Goal: Contribute content: Contribute content

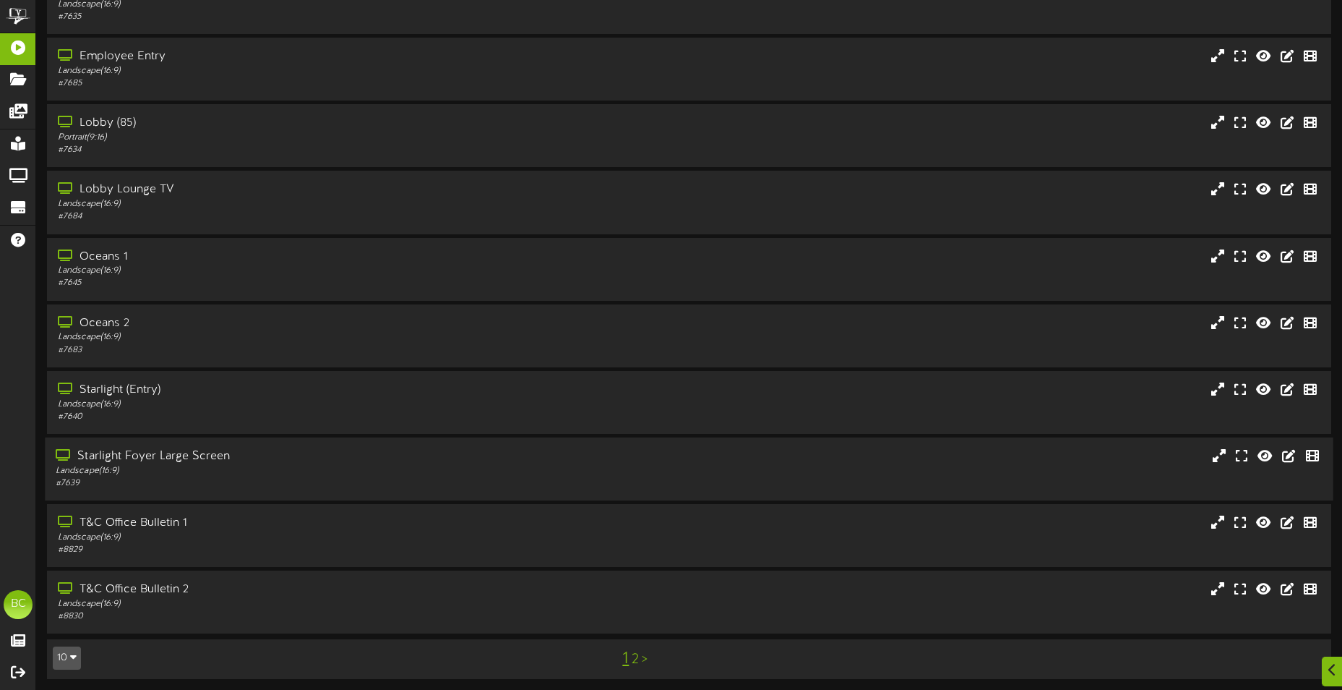
scroll to position [86, 0]
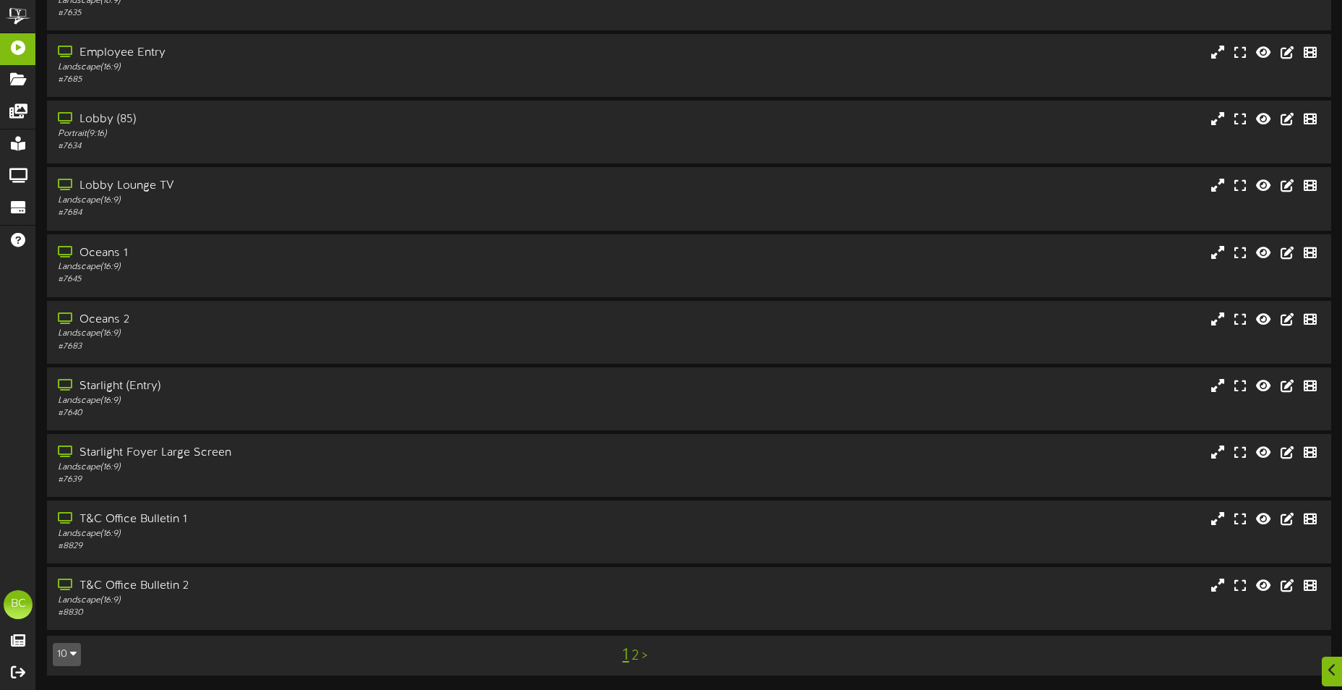
click at [635, 658] on link "2" at bounding box center [635, 656] width 7 height 16
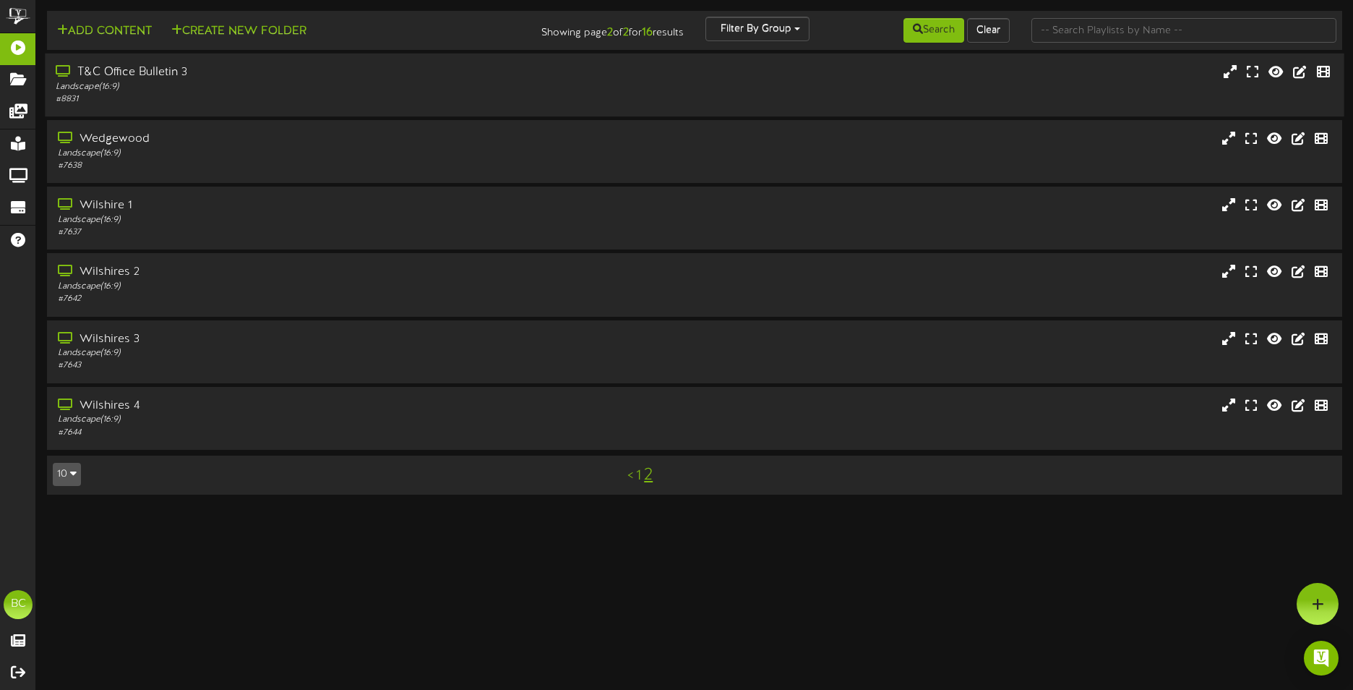
click at [143, 80] on div "T&C Office Bulletin 3" at bounding box center [316, 72] width 520 height 17
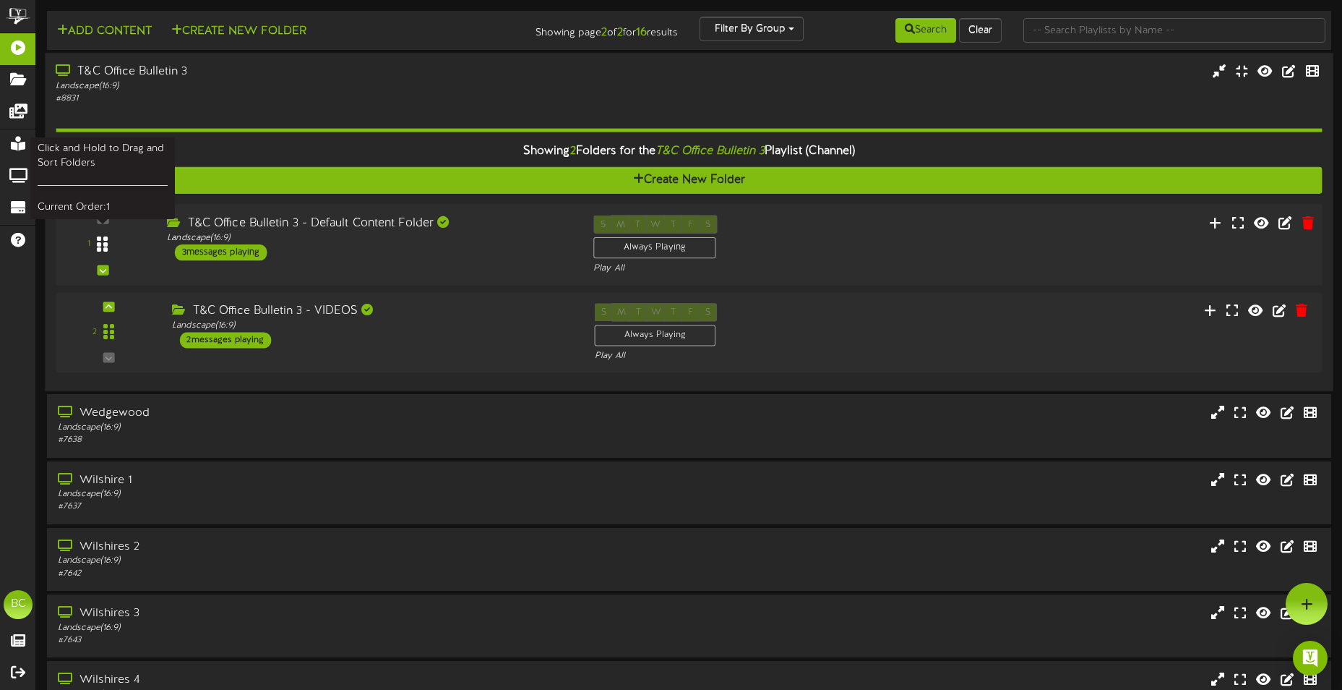
click at [108, 241] on icon at bounding box center [102, 244] width 11 height 17
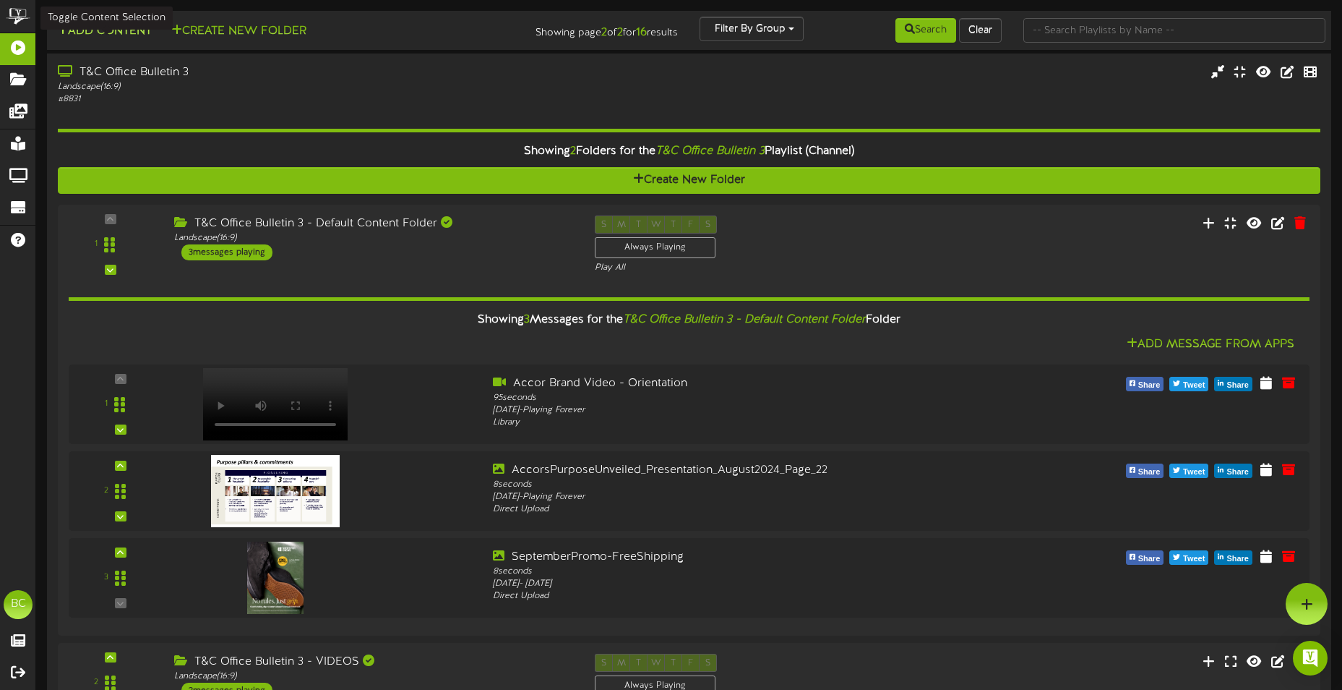
click at [125, 31] on button "Add Content" at bounding box center [104, 31] width 103 height 18
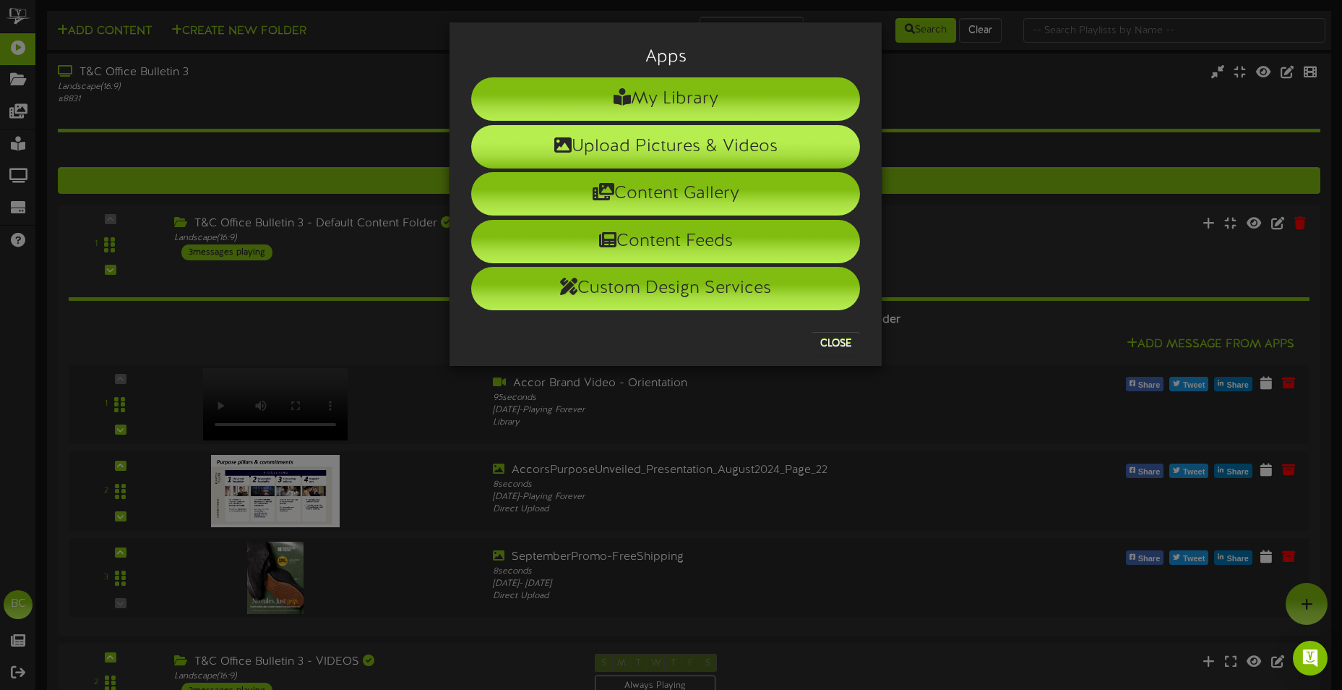
click at [666, 145] on li "Upload Pictures & Videos" at bounding box center [665, 146] width 389 height 43
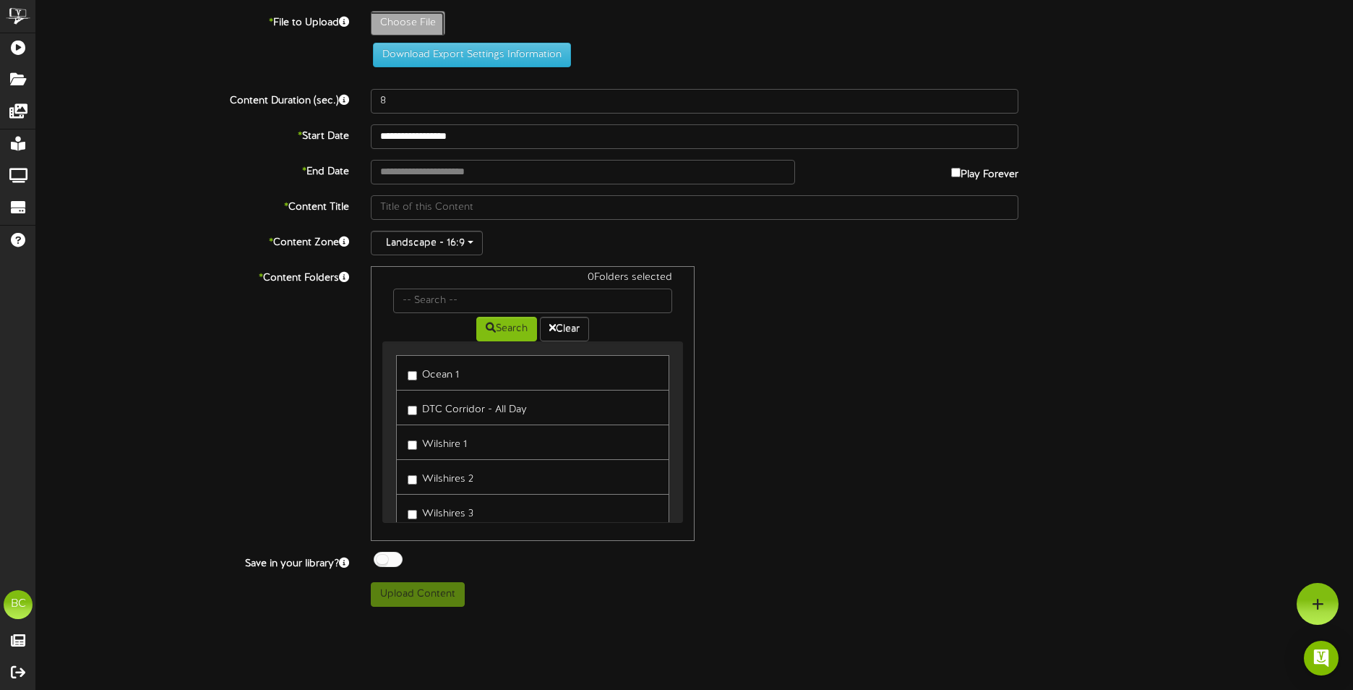
type input "**********"
type input "SeeSomethingSaySomething-Spanish"
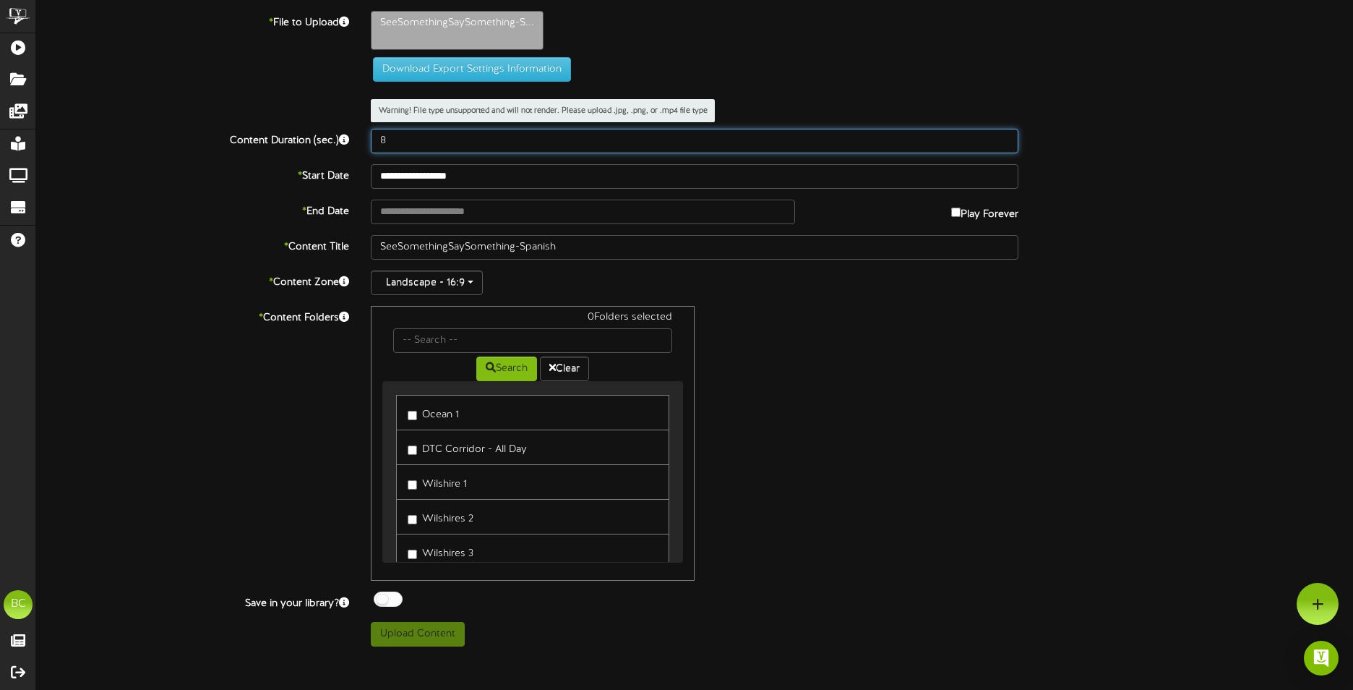
drag, startPoint x: 400, startPoint y: 152, endPoint x: 351, endPoint y: 145, distance: 49.7
click at [351, 145] on div "Content Duration (sec.) 8" at bounding box center [694, 141] width 1339 height 25
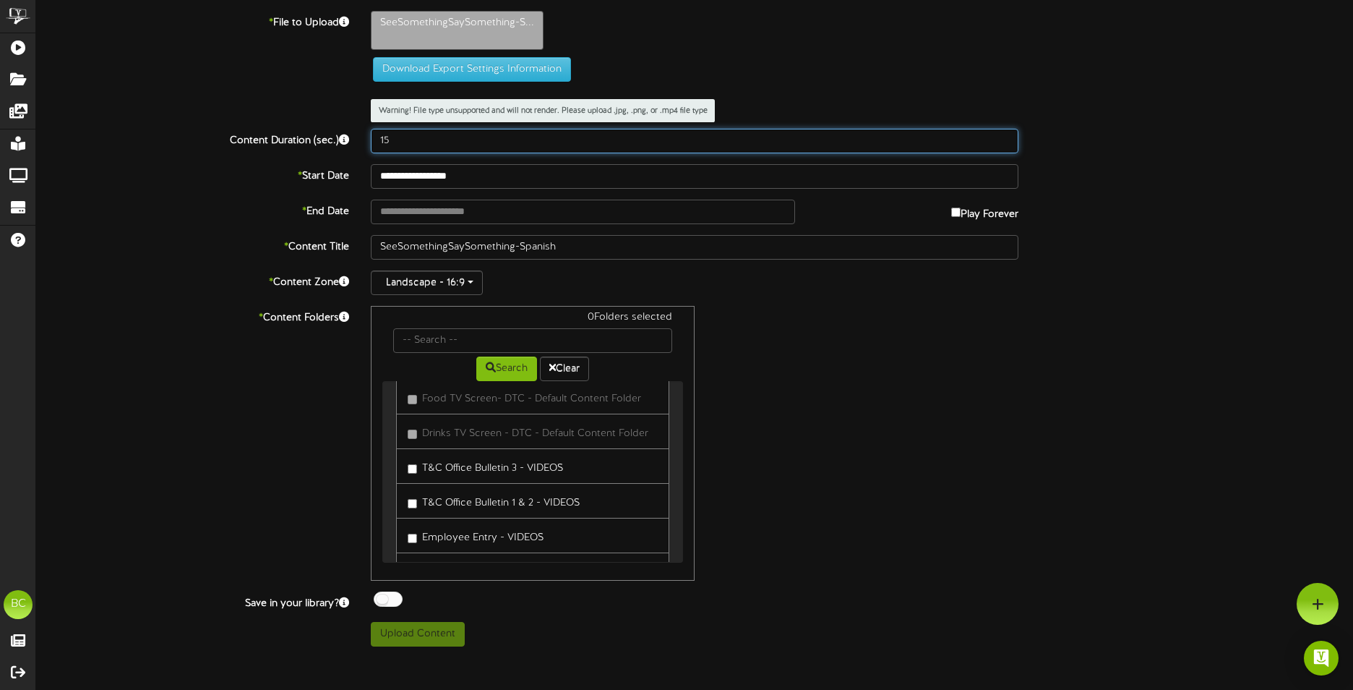
scroll to position [723, 0]
type input "15"
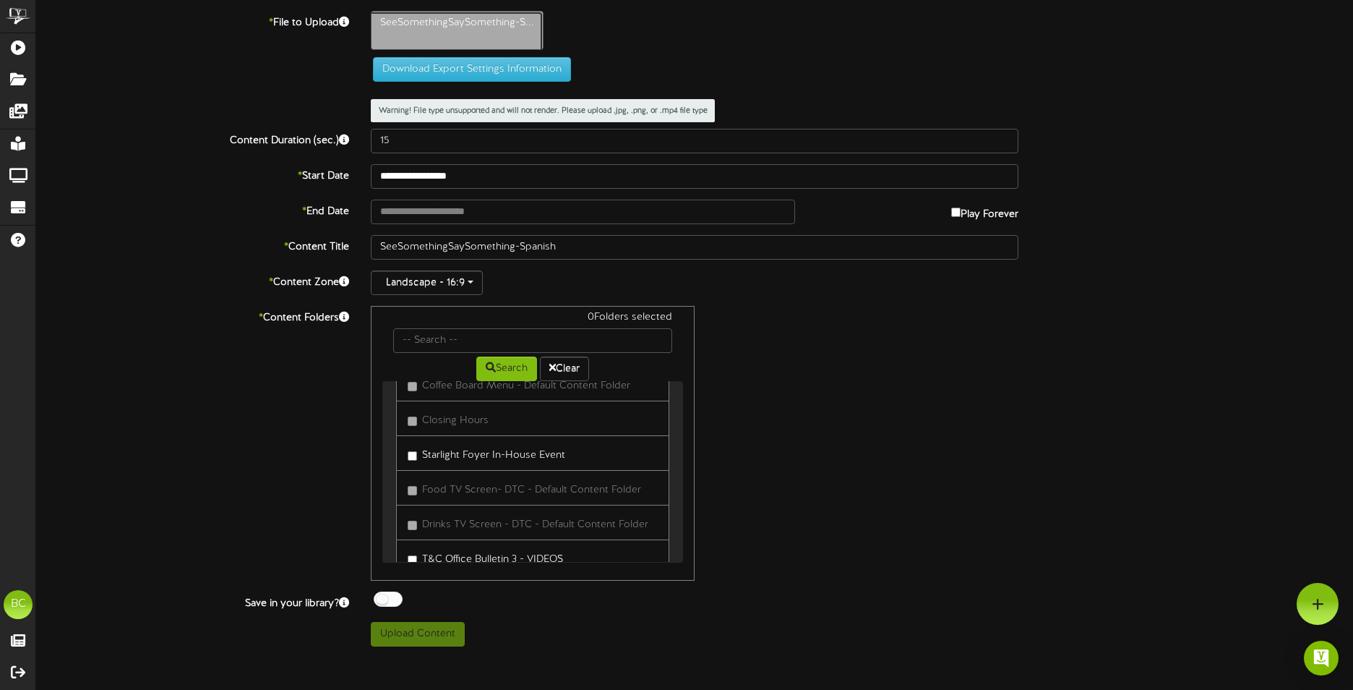
type input "**********"
type input "1"
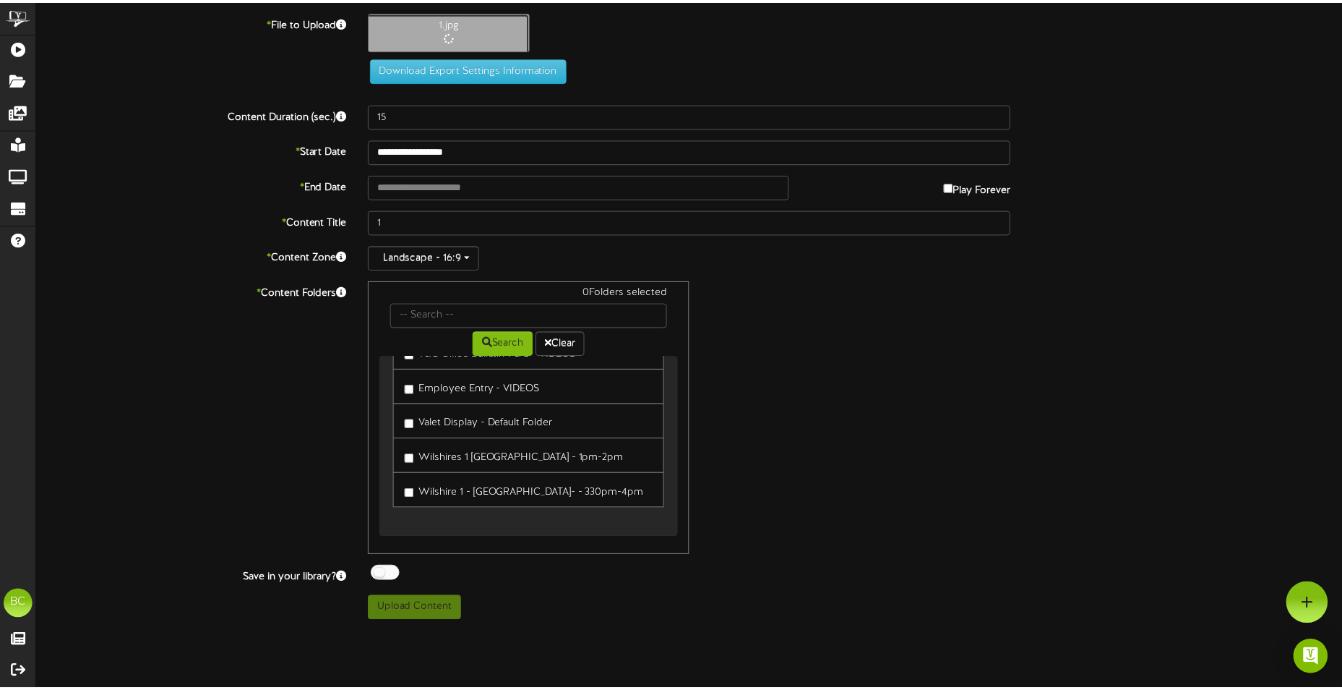
scroll to position [865, 0]
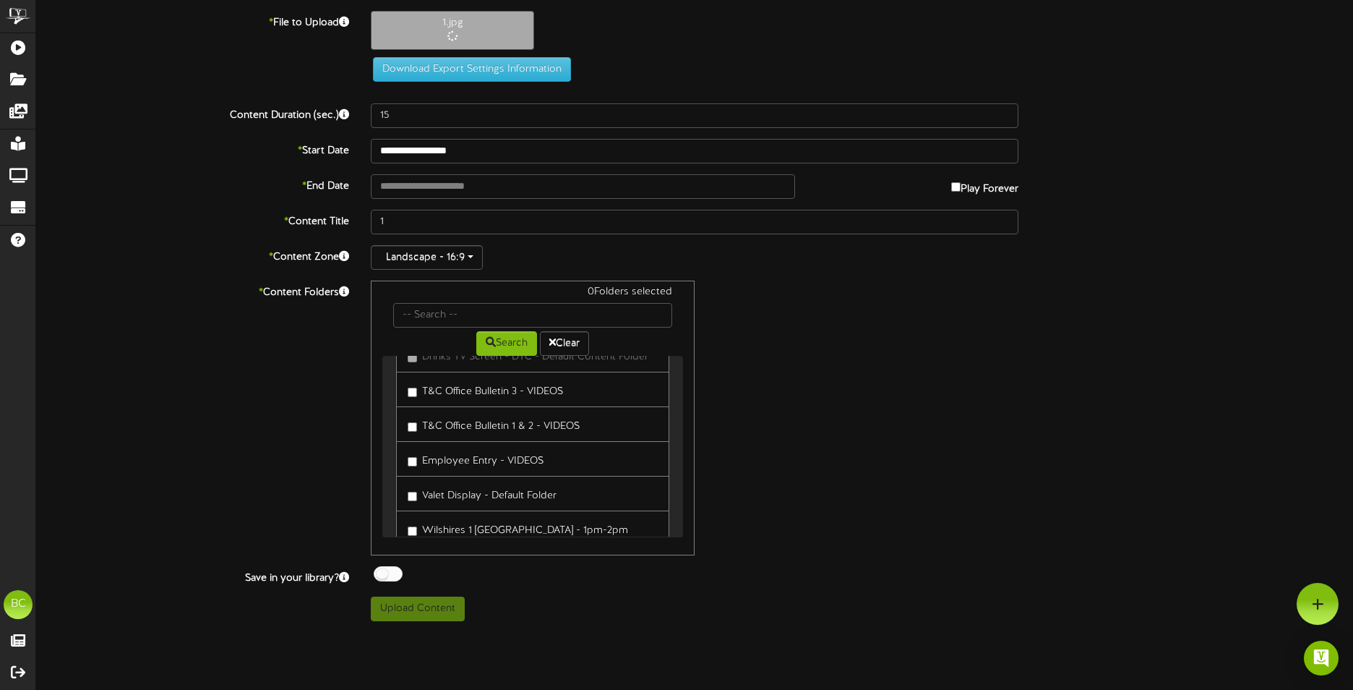
click at [460, 394] on label "T&C Office Bulletin 3 - VIDEOS" at bounding box center [485, 390] width 155 height 20
click at [439, 612] on button "Upload Content" at bounding box center [418, 608] width 94 height 25
type input "**********"
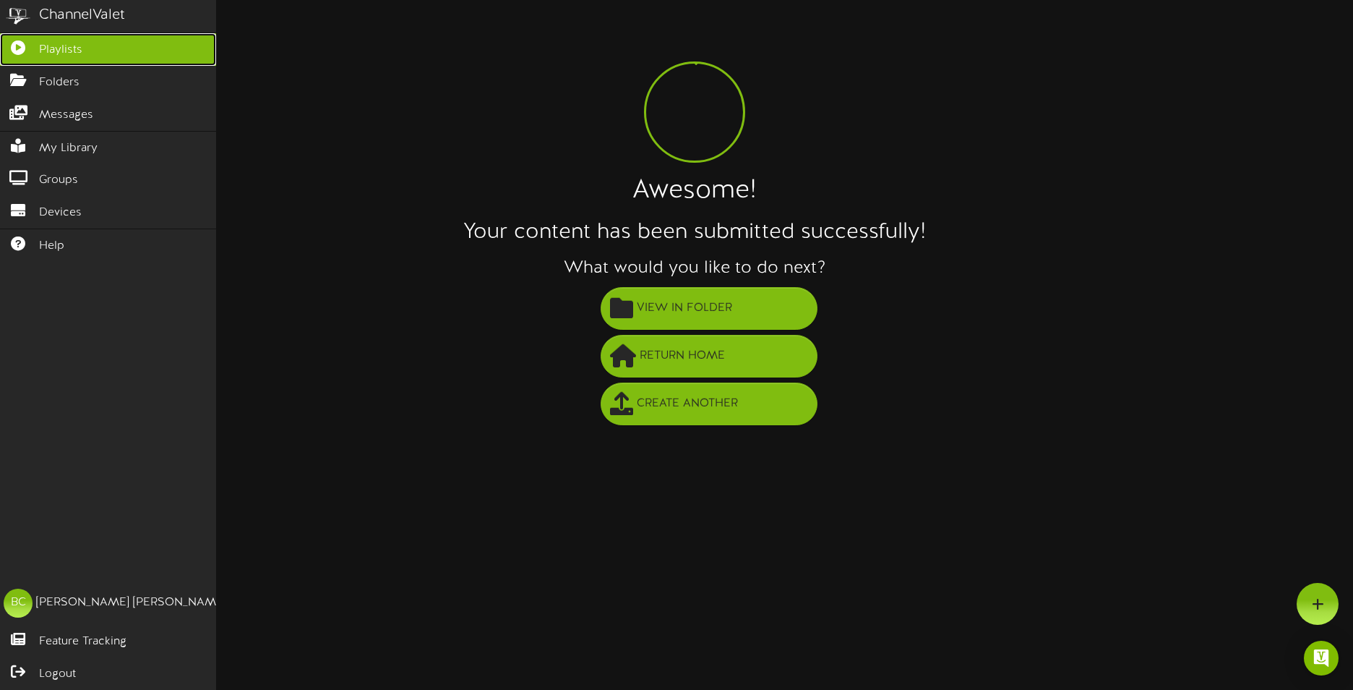
click at [25, 53] on link "Playlists" at bounding box center [108, 49] width 216 height 33
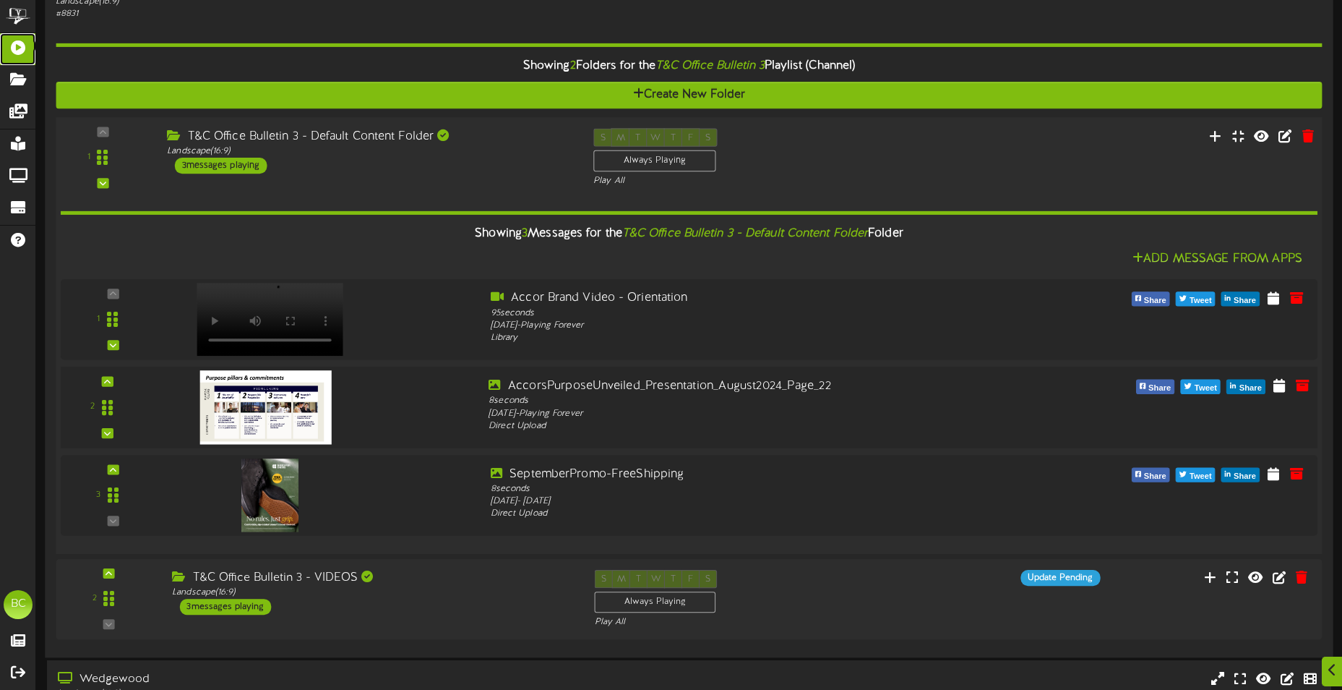
scroll to position [217, 0]
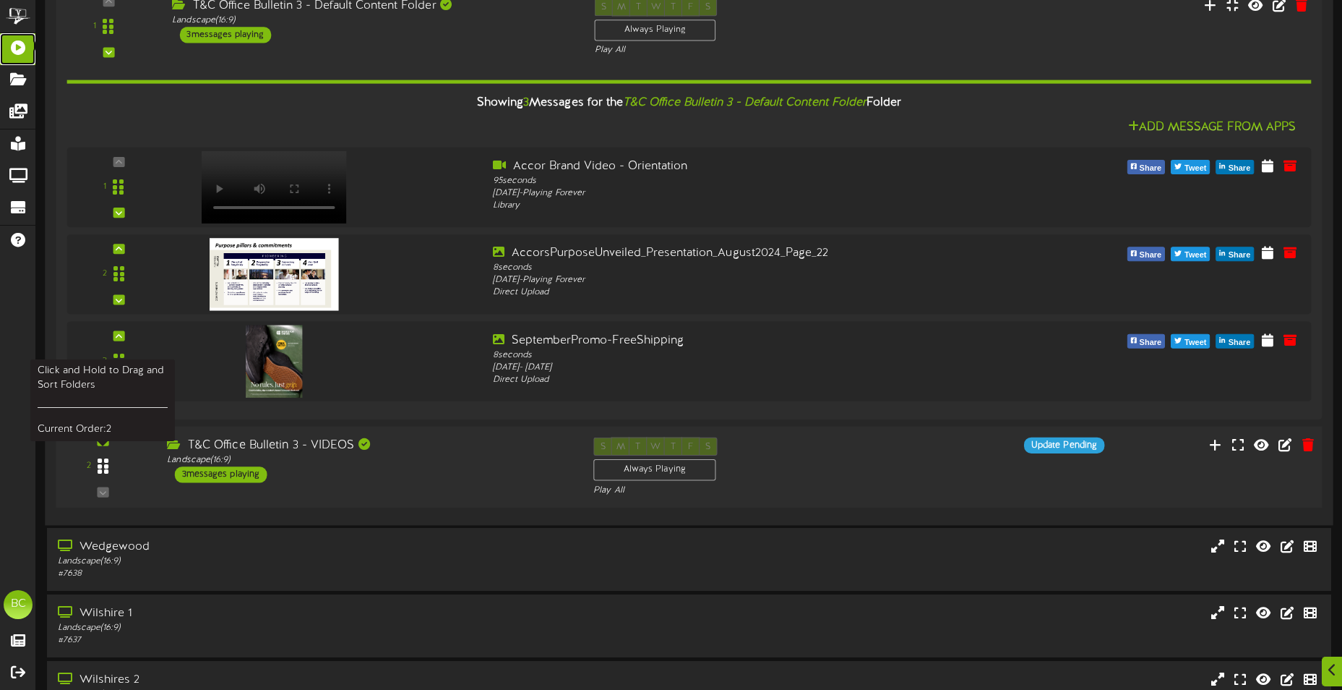
click at [110, 467] on div at bounding box center [103, 466] width 33 height 37
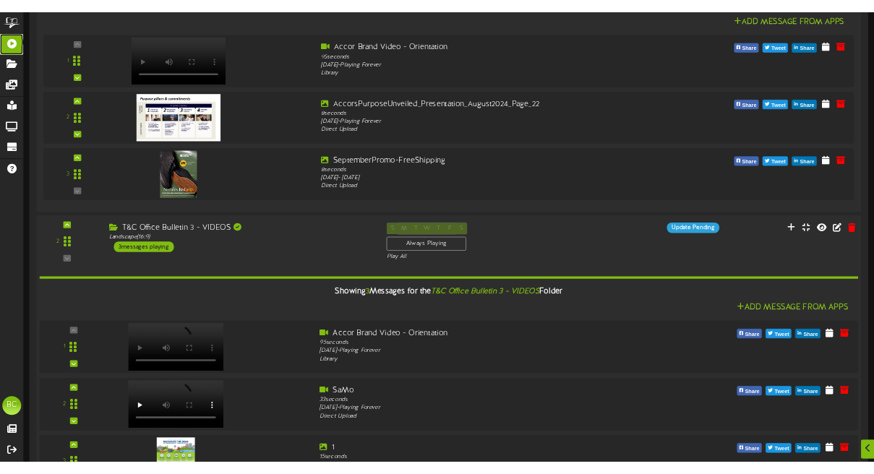
scroll to position [650, 0]
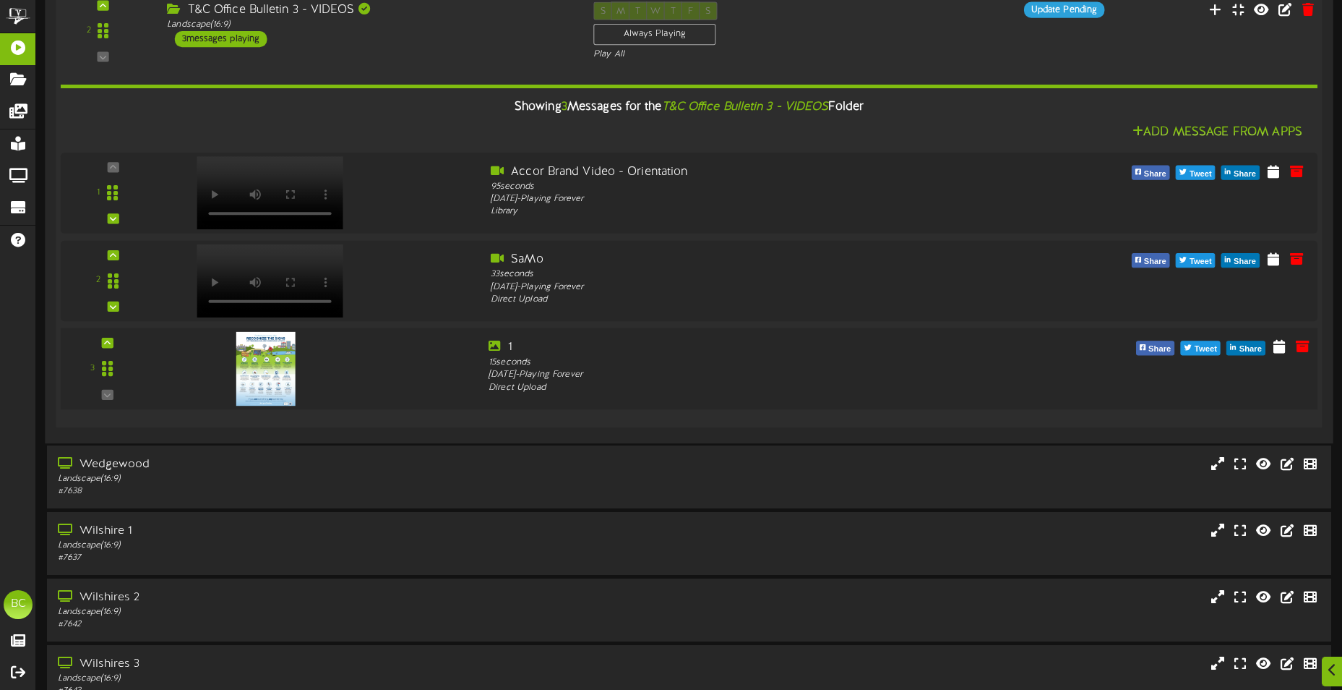
click at [281, 377] on img at bounding box center [265, 369] width 59 height 74
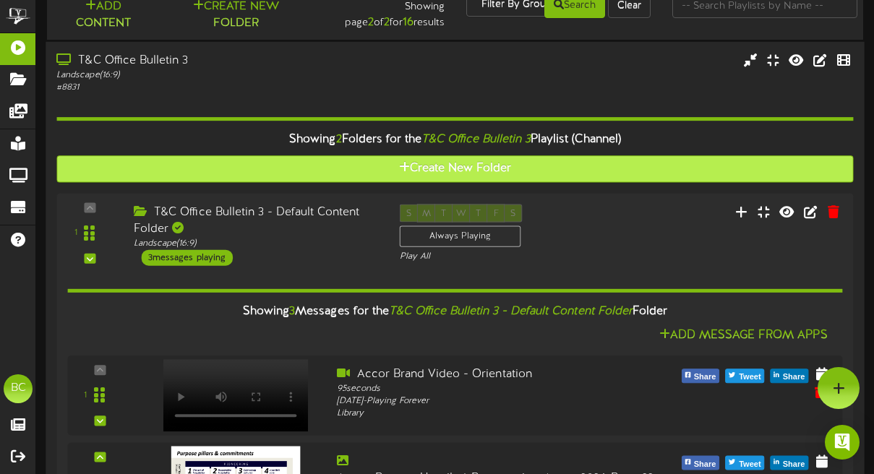
scroll to position [0, 0]
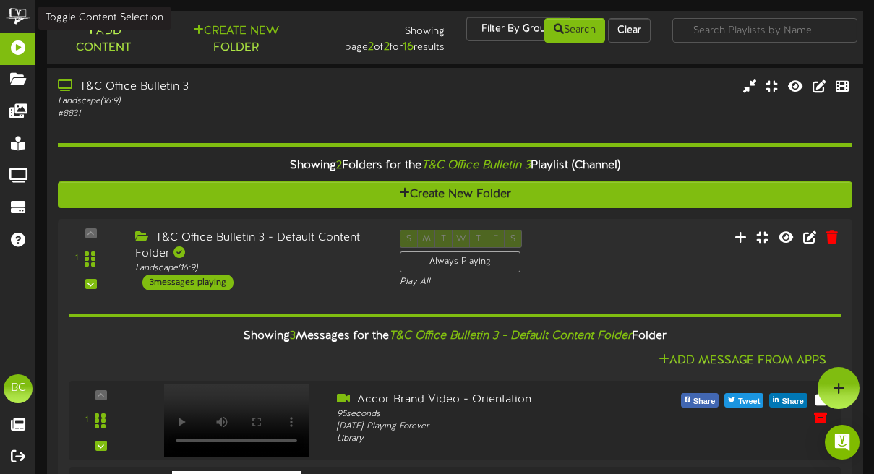
click at [115, 36] on button "Add Content" at bounding box center [103, 39] width 101 height 35
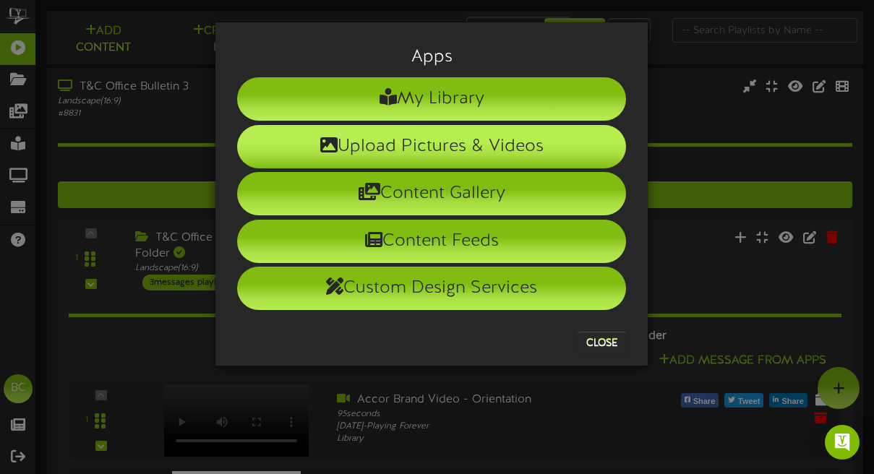
click at [468, 154] on li "Upload Pictures & Videos" at bounding box center [431, 146] width 389 height 43
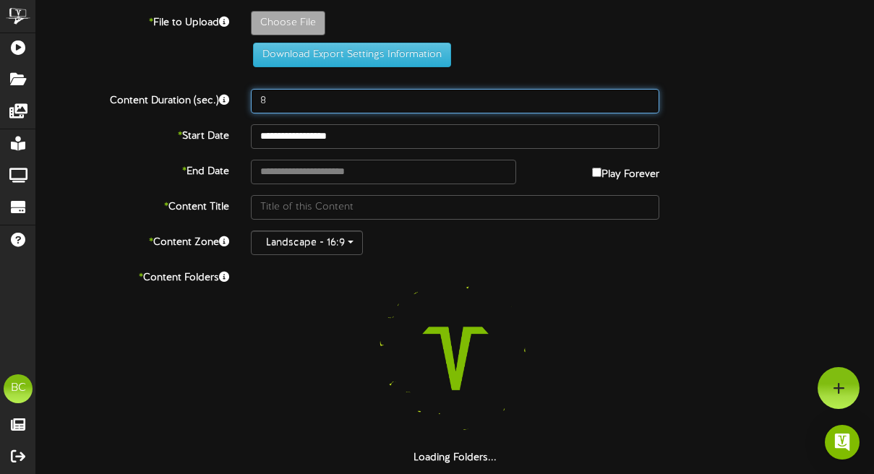
drag, startPoint x: 282, startPoint y: 110, endPoint x: 233, endPoint y: 101, distance: 49.9
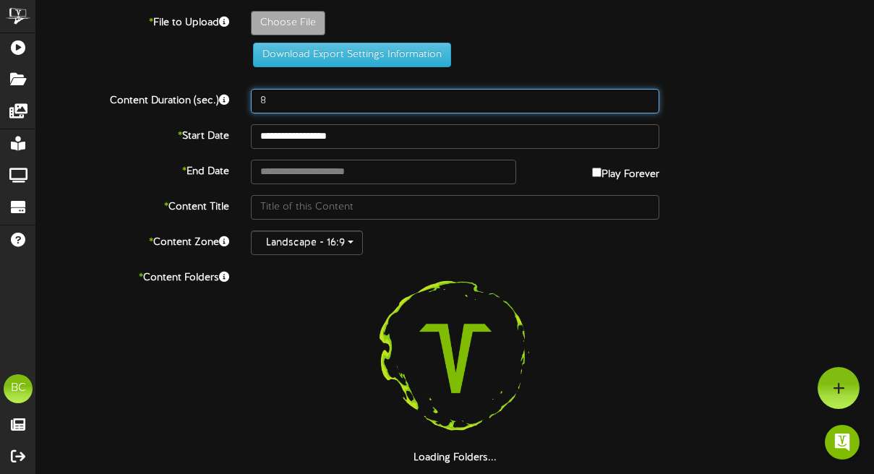
click at [233, 101] on div "Content Duration (sec.) 8" at bounding box center [455, 101] width 860 height 25
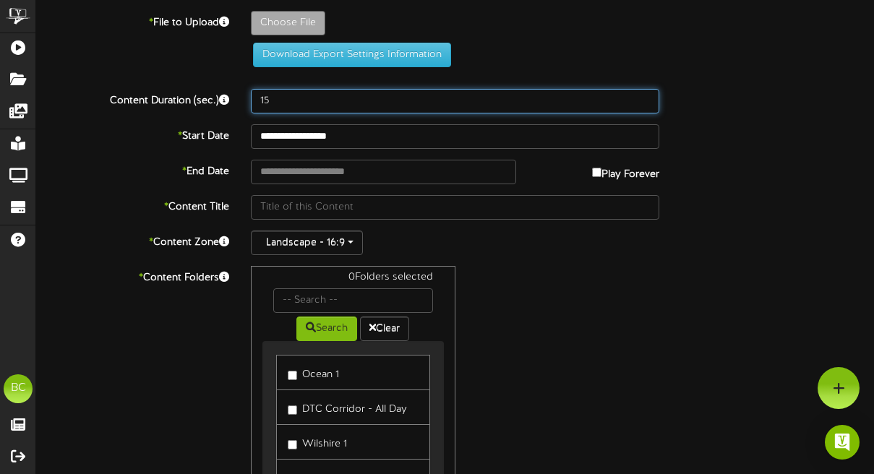
type input "15"
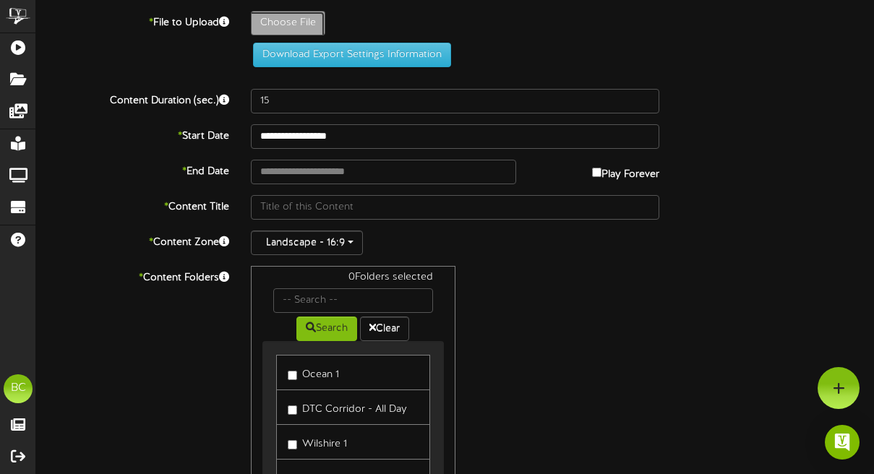
type input "**********"
type input "2"
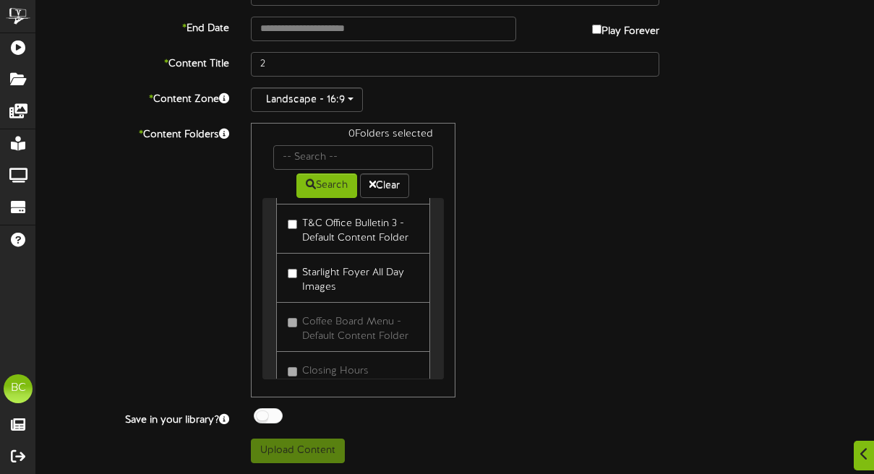
scroll to position [651, 0]
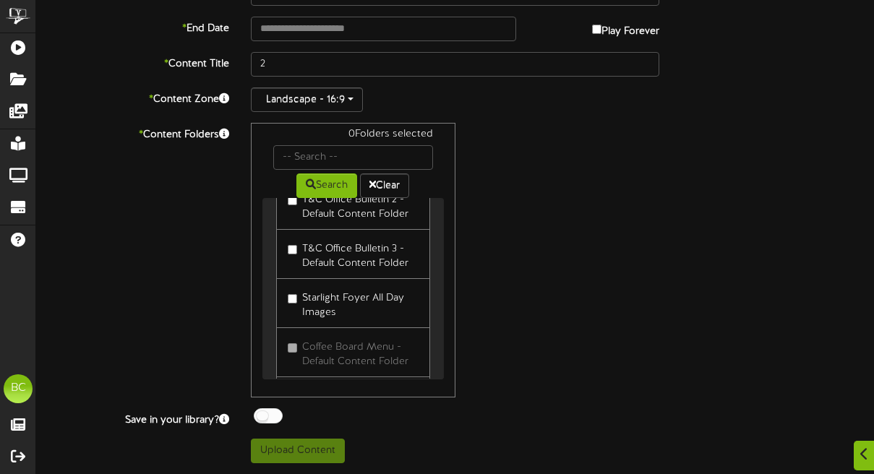
click at [350, 270] on label "T&C Office Bulletin 3 - Default Content Folder" at bounding box center [353, 254] width 130 height 34
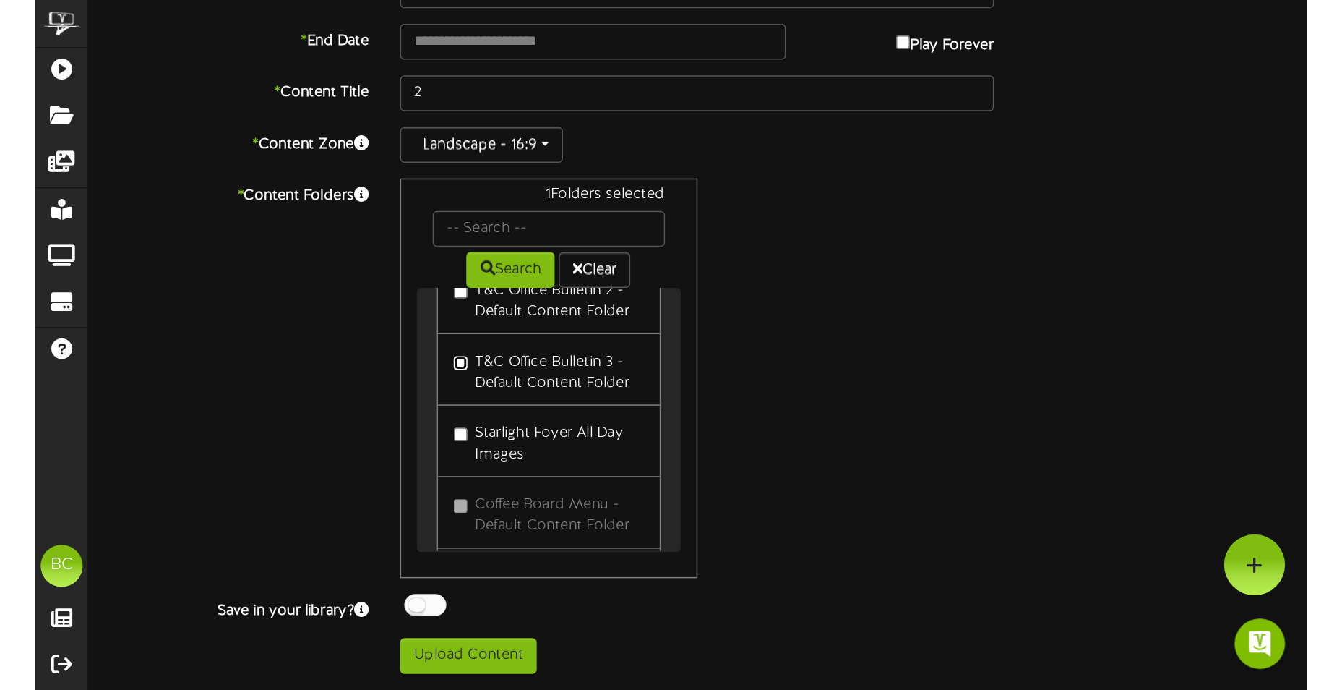
scroll to position [607, 0]
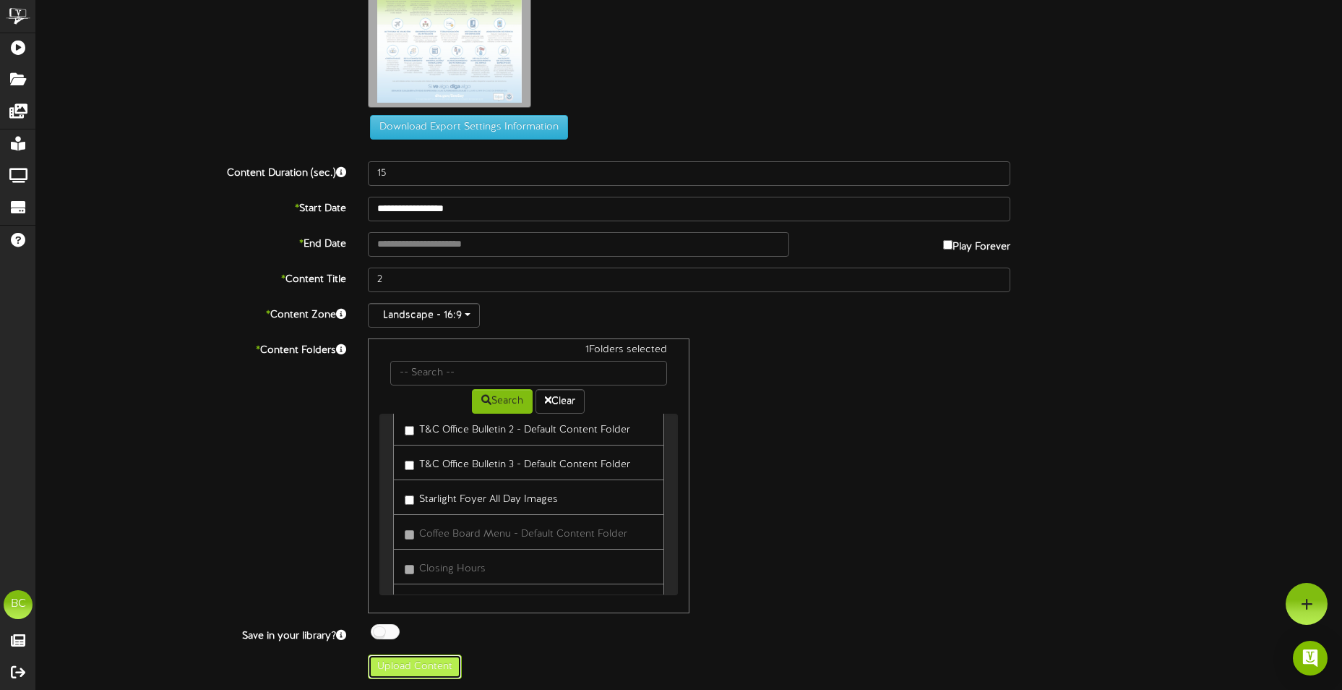
click at [409, 659] on button "Upload Content" at bounding box center [415, 666] width 94 height 25
type input "**********"
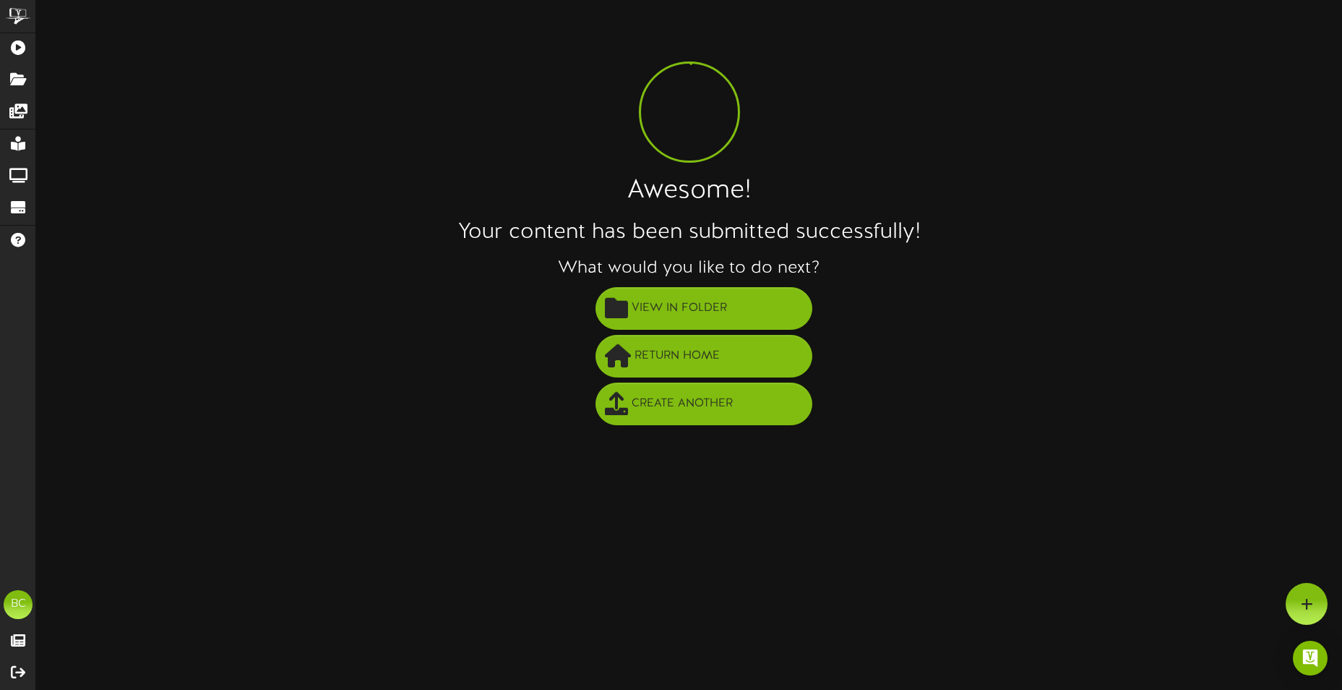
scroll to position [0, 0]
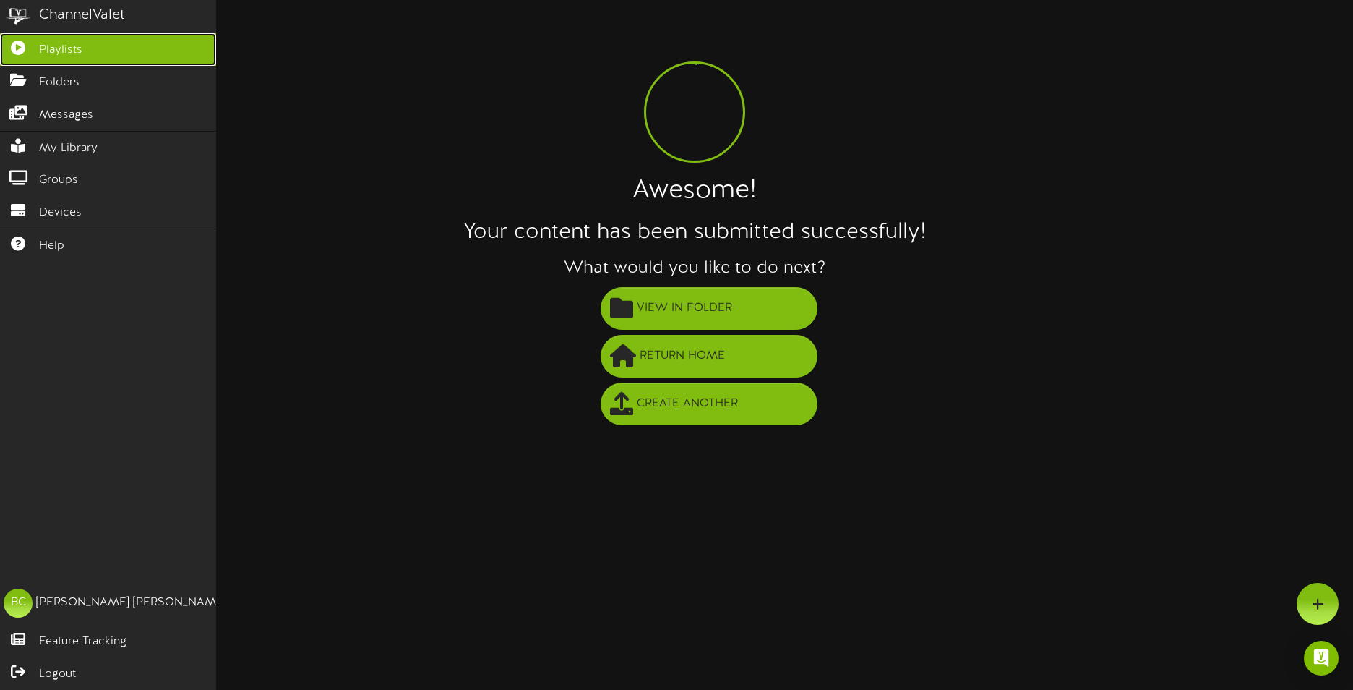
click at [50, 53] on span "Playlists" at bounding box center [60, 50] width 43 height 17
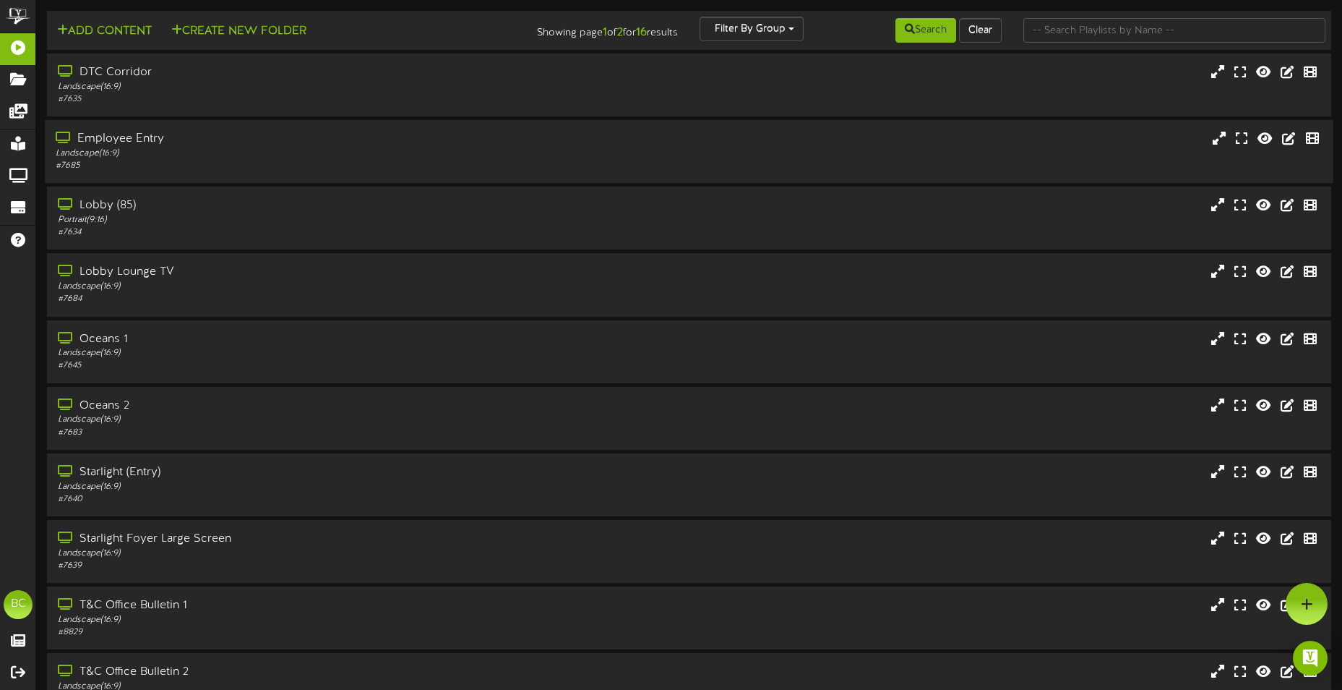
click at [126, 155] on div "Landscape ( 16:9 )" at bounding box center [313, 153] width 515 height 12
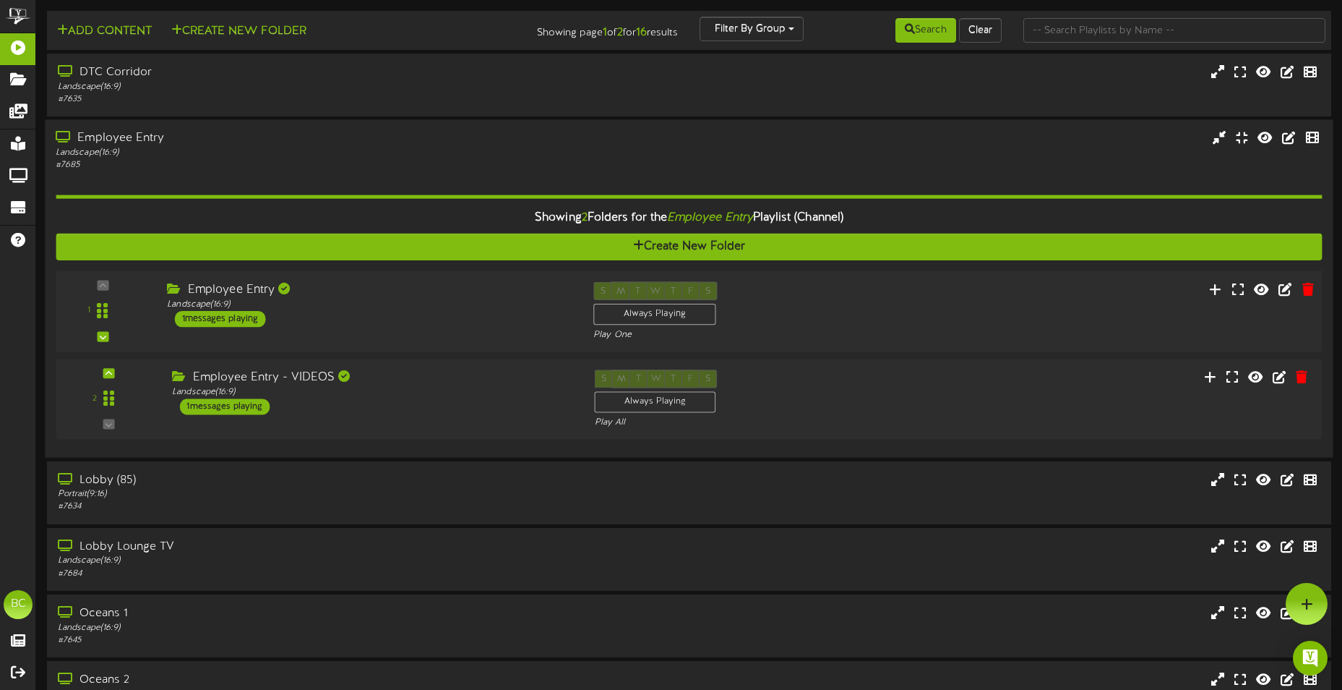
click at [206, 312] on div "1 messages playing" at bounding box center [219, 319] width 91 height 16
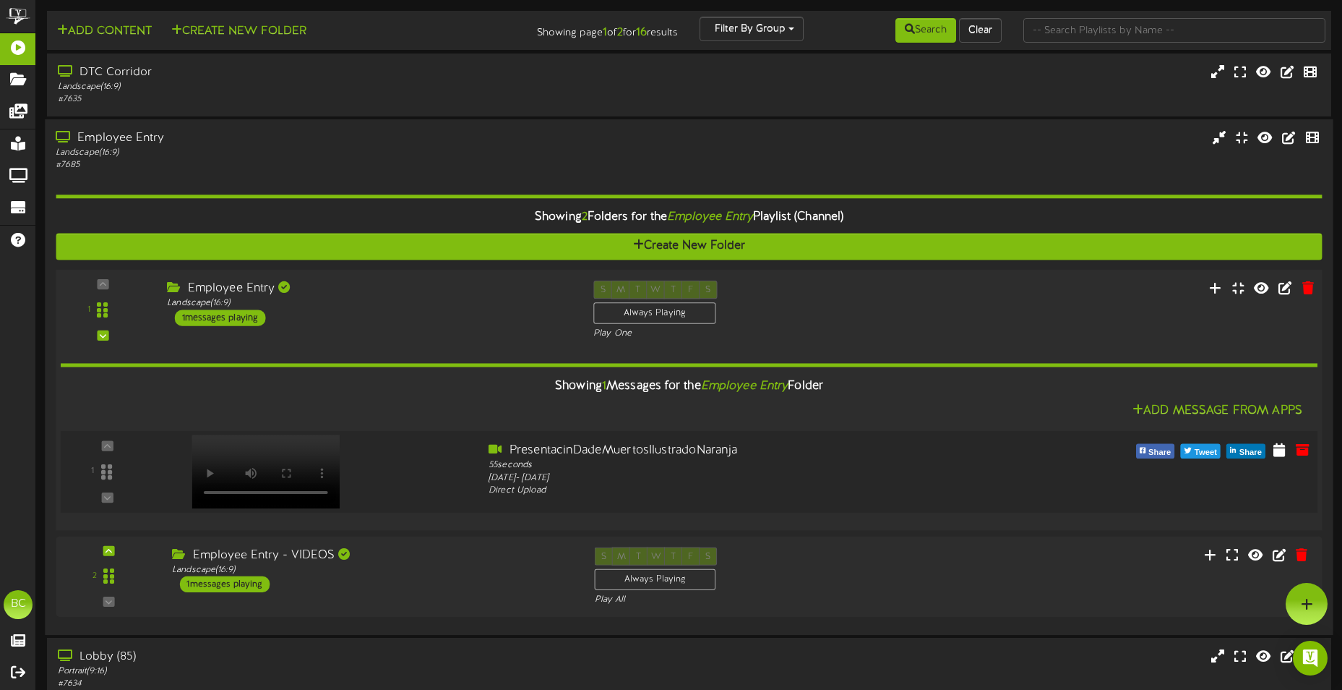
click at [113, 464] on div "1" at bounding box center [107, 471] width 84 height 59
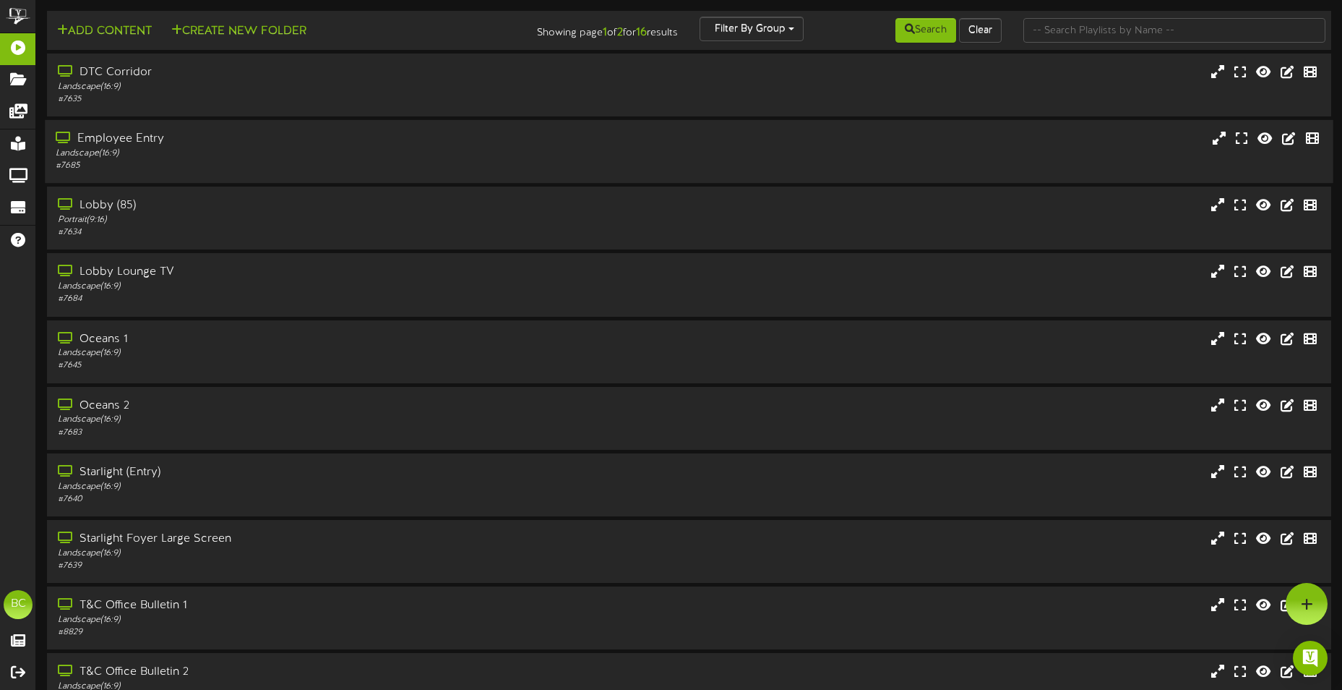
click at [127, 160] on div "# 7685" at bounding box center [313, 166] width 515 height 12
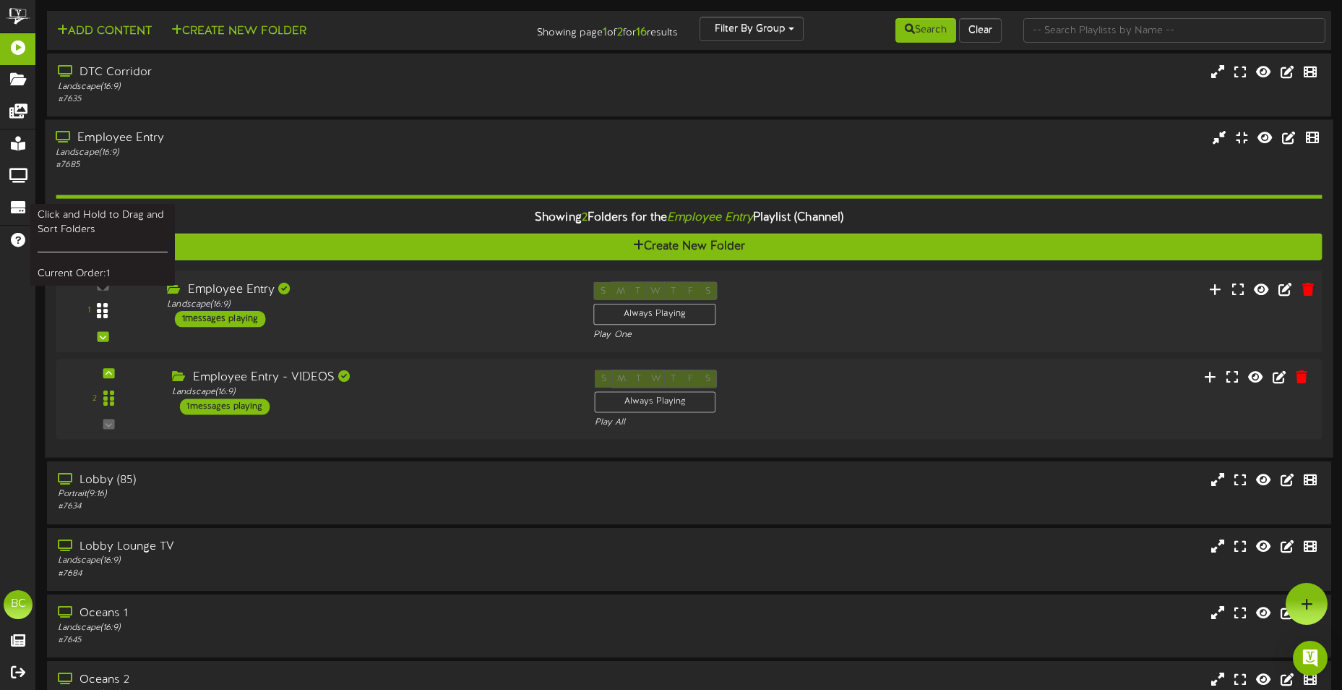
click at [102, 317] on icon at bounding box center [102, 310] width 11 height 17
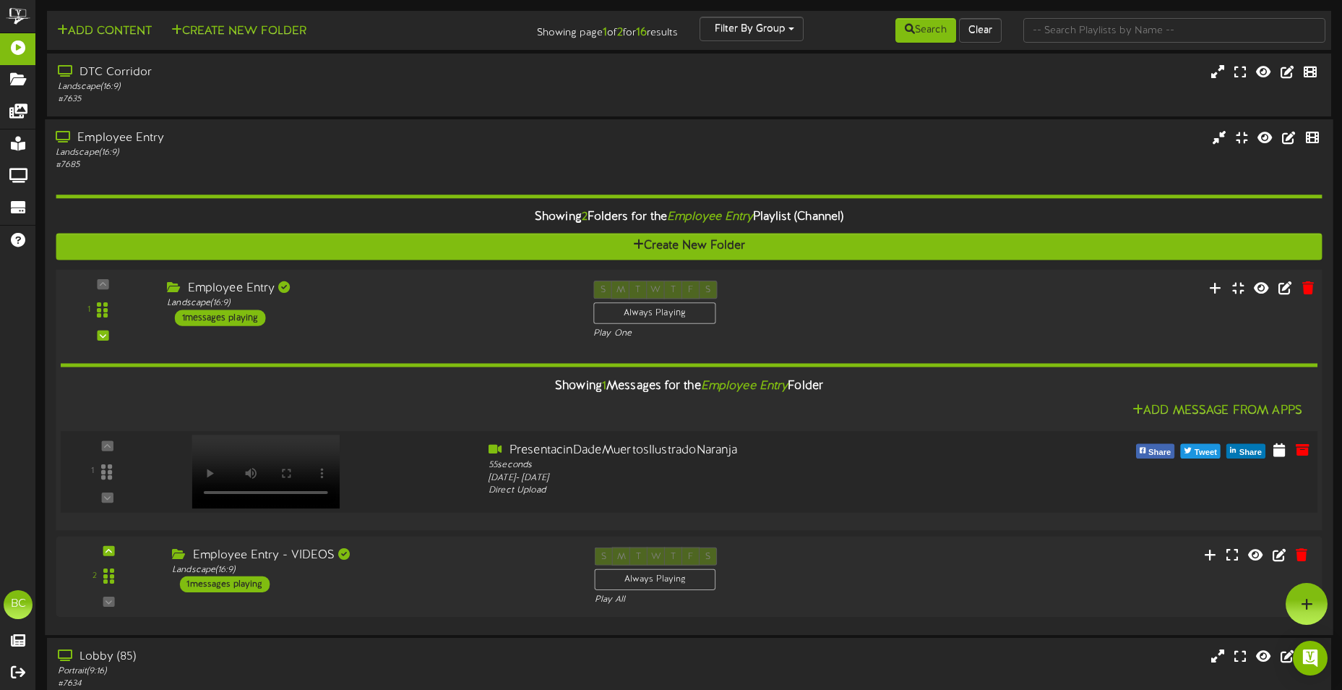
click at [265, 451] on video at bounding box center [266, 471] width 148 height 74
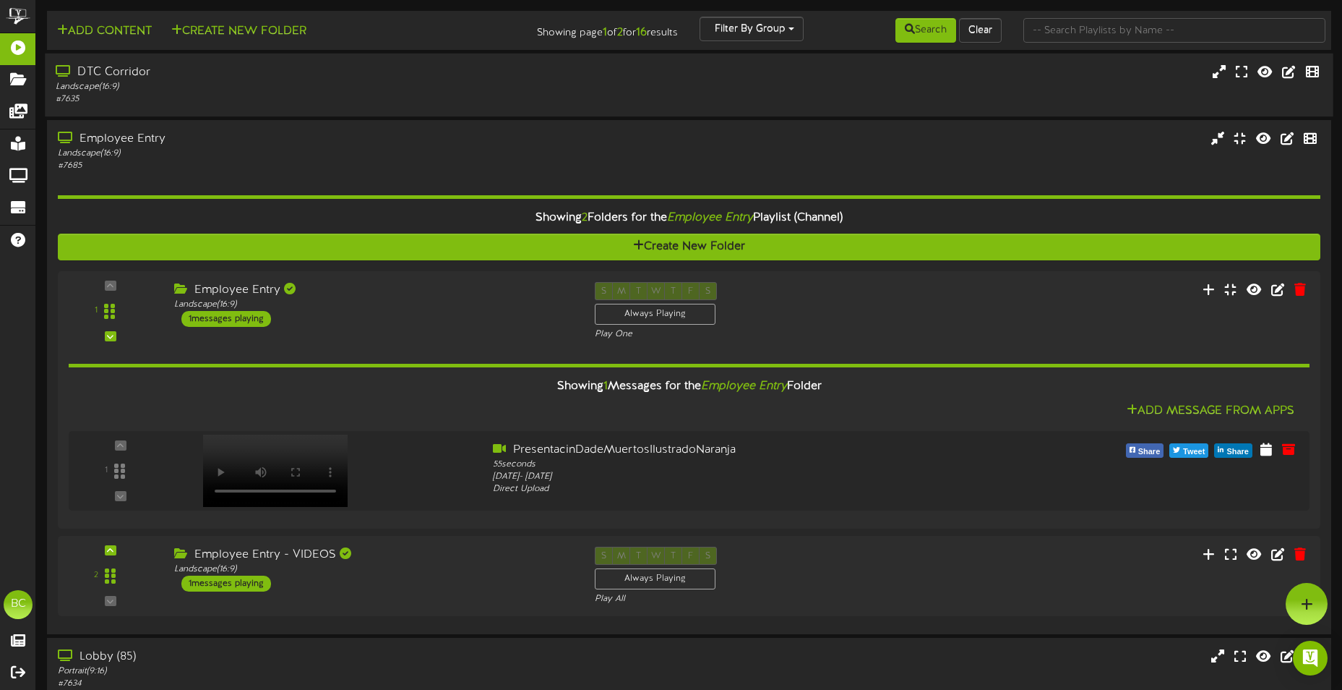
click at [117, 93] on div "Landscape ( 16:9 )" at bounding box center [313, 87] width 515 height 12
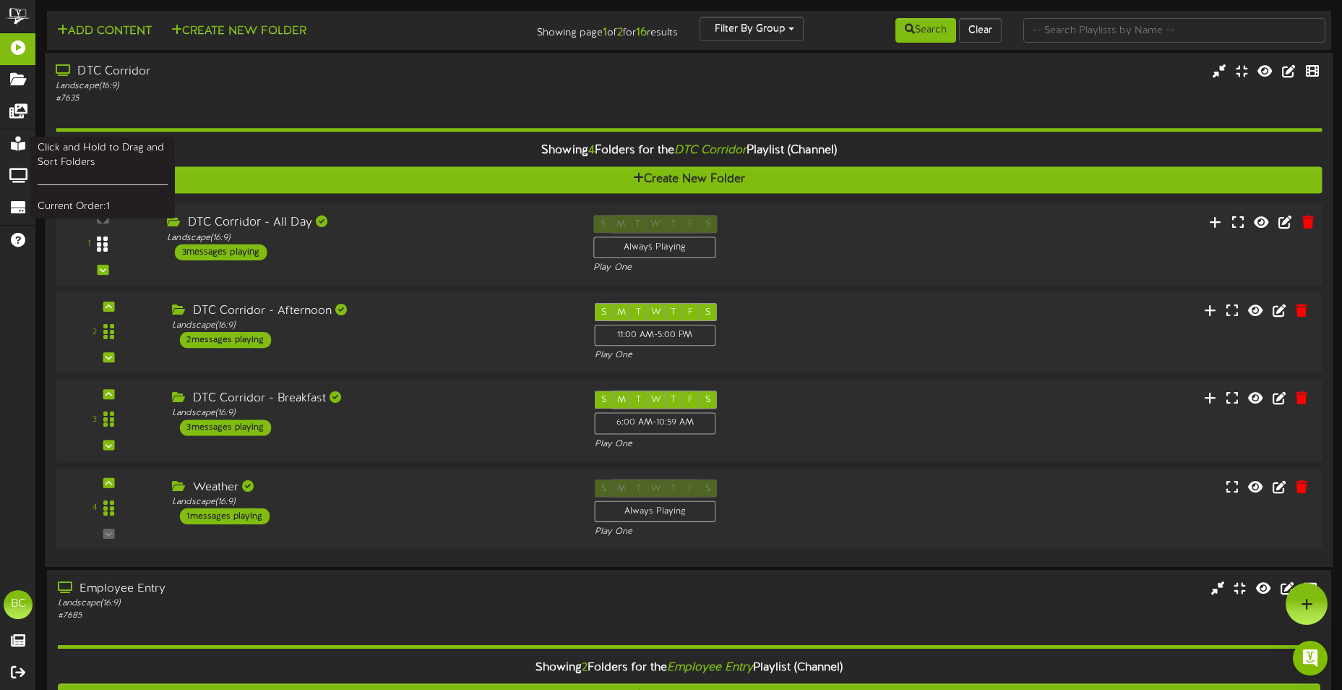
click at [106, 252] on icon at bounding box center [102, 243] width 11 height 17
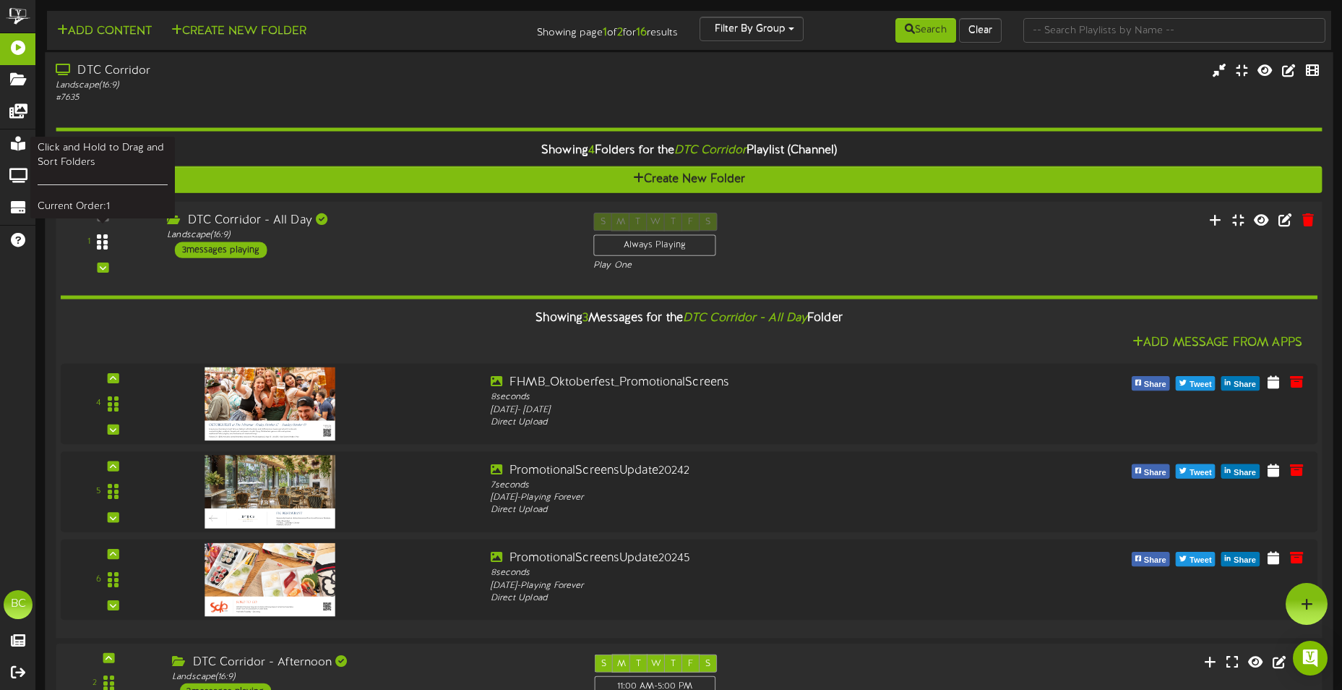
click at [107, 251] on div at bounding box center [102, 241] width 33 height 37
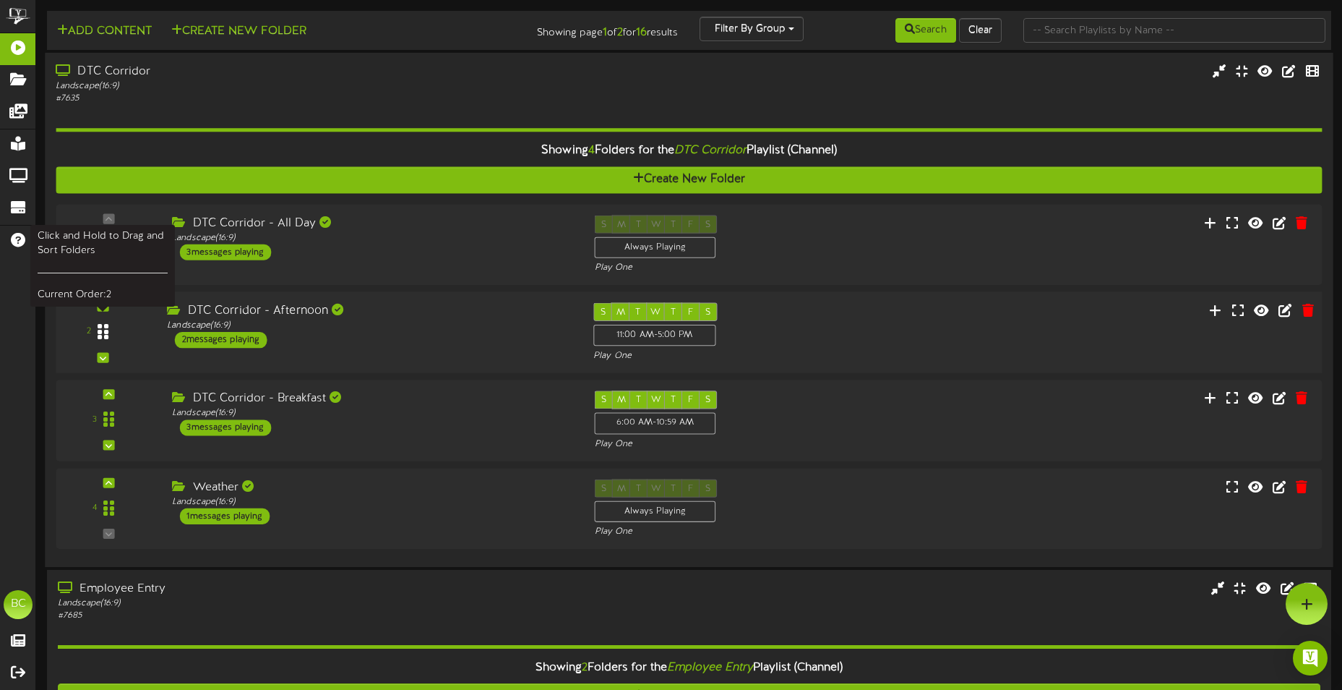
click at [112, 333] on div at bounding box center [103, 332] width 33 height 37
